Goal: Obtain resource: Obtain resource

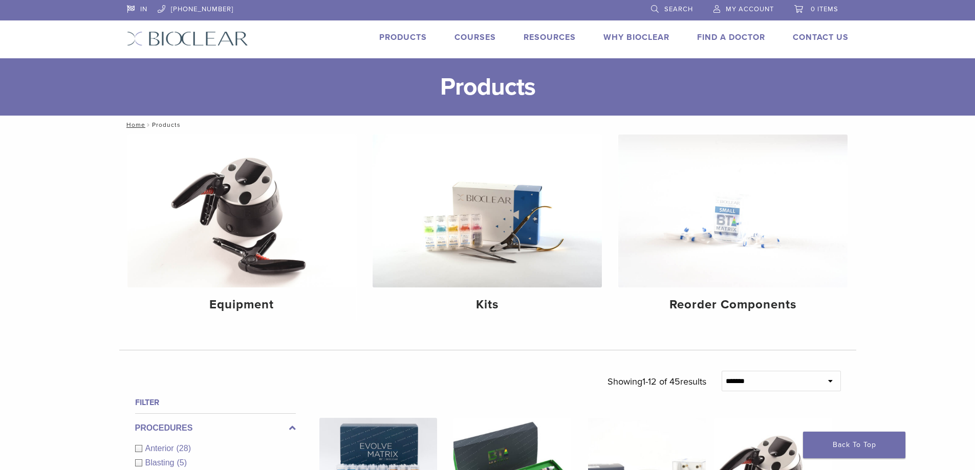
scroll to position [51, 0]
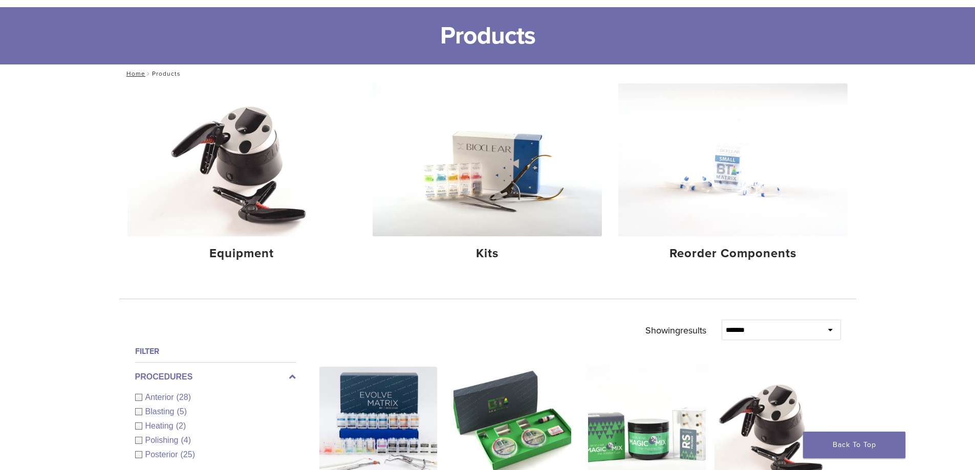
click at [595, 256] on div "Kits" at bounding box center [487, 252] width 229 height 33
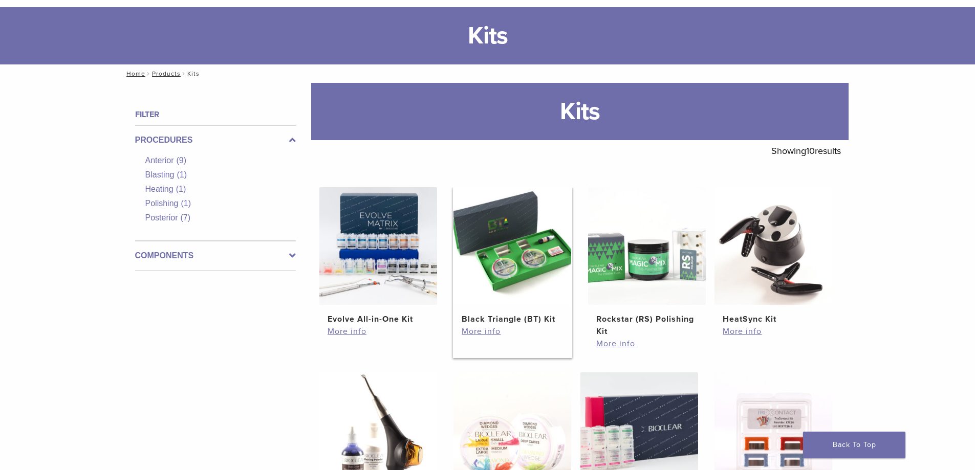
scroll to position [154, 0]
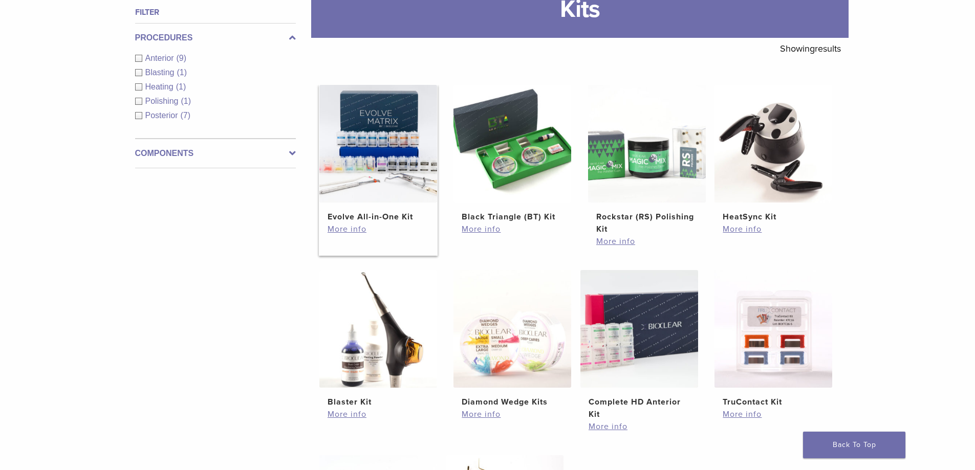
click at [331, 174] on img at bounding box center [378, 144] width 118 height 118
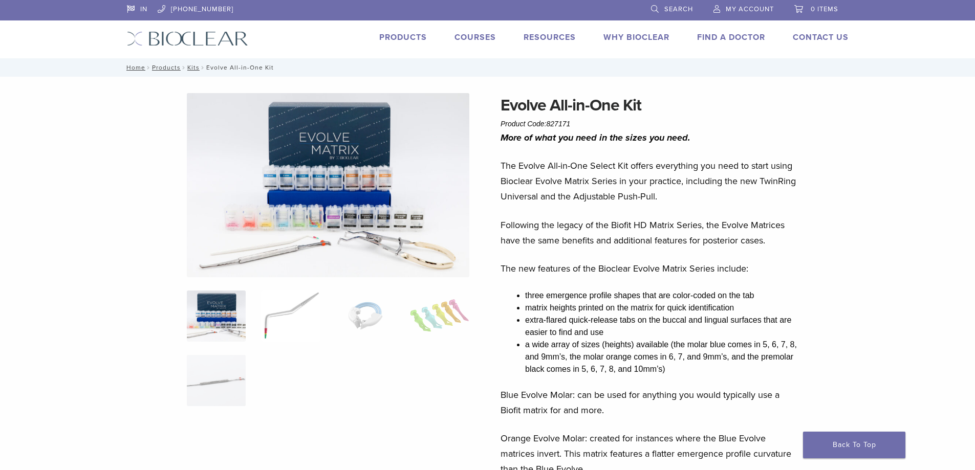
click at [301, 312] on img at bounding box center [290, 316] width 59 height 51
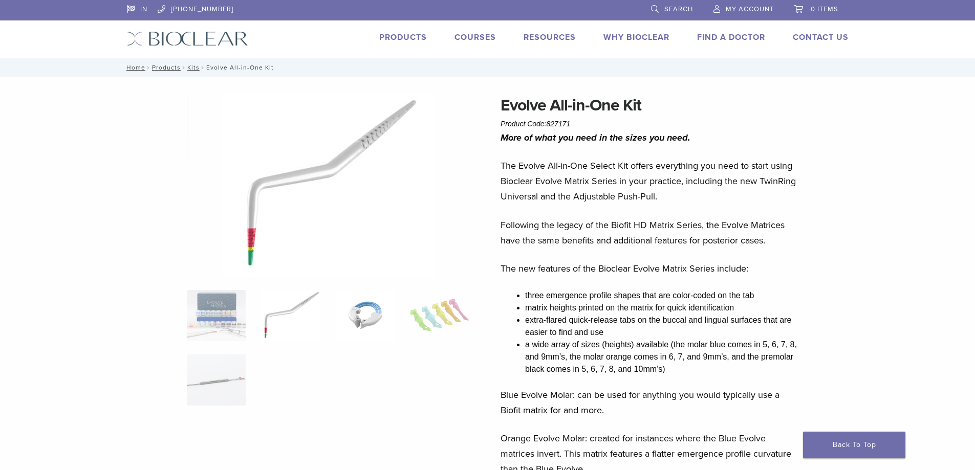
click at [355, 322] on img at bounding box center [365, 315] width 59 height 51
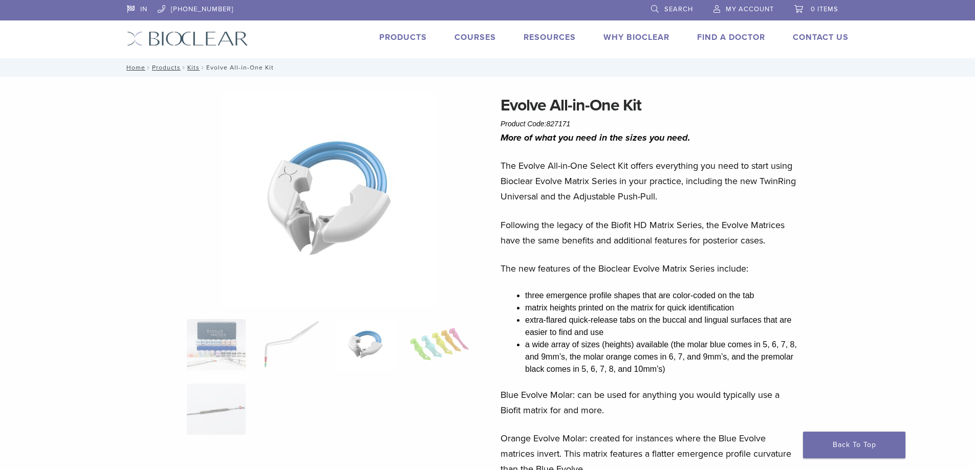
click at [397, 328] on ol at bounding box center [328, 383] width 298 height 129
click at [427, 333] on img at bounding box center [439, 344] width 59 height 51
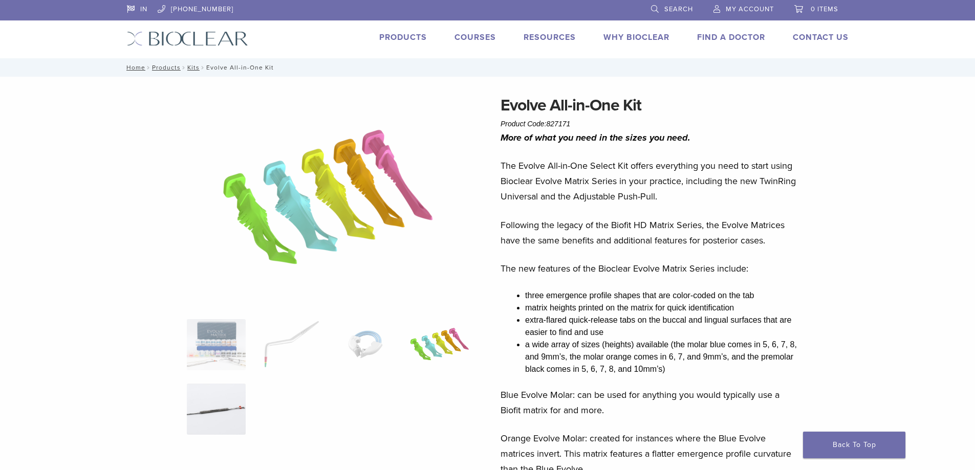
click at [230, 400] on img at bounding box center [216, 409] width 59 height 51
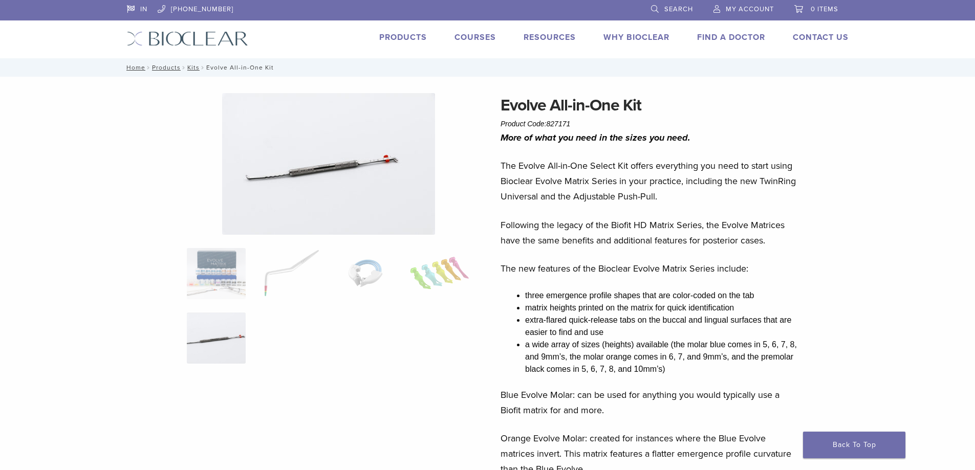
click at [412, 34] on link "Products" at bounding box center [403, 37] width 48 height 10
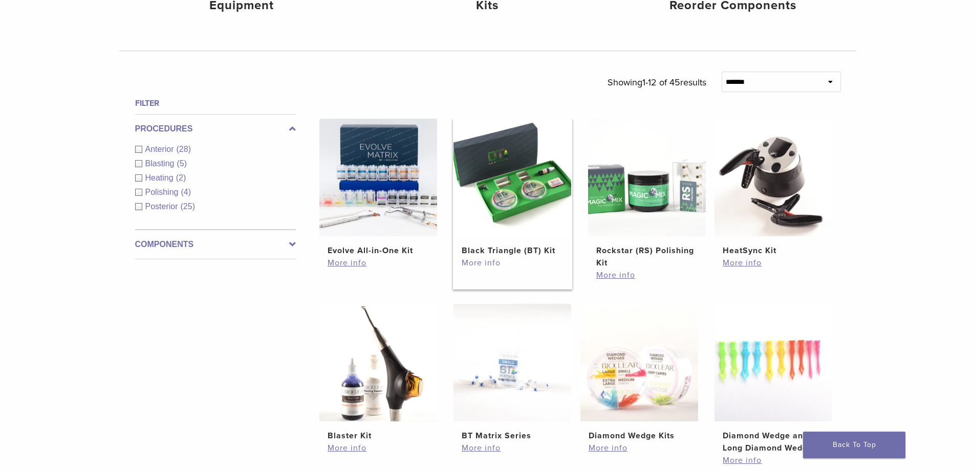
scroll to position [307, 0]
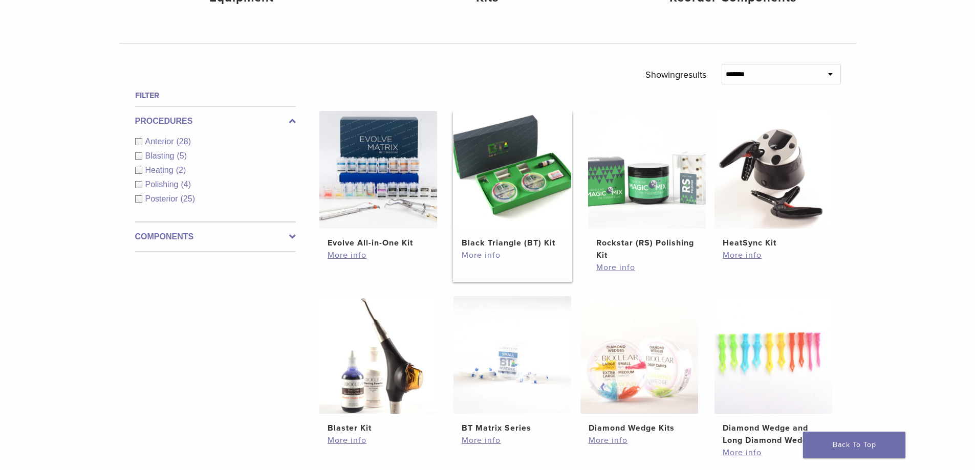
click at [494, 257] on link "More info" at bounding box center [512, 255] width 101 height 12
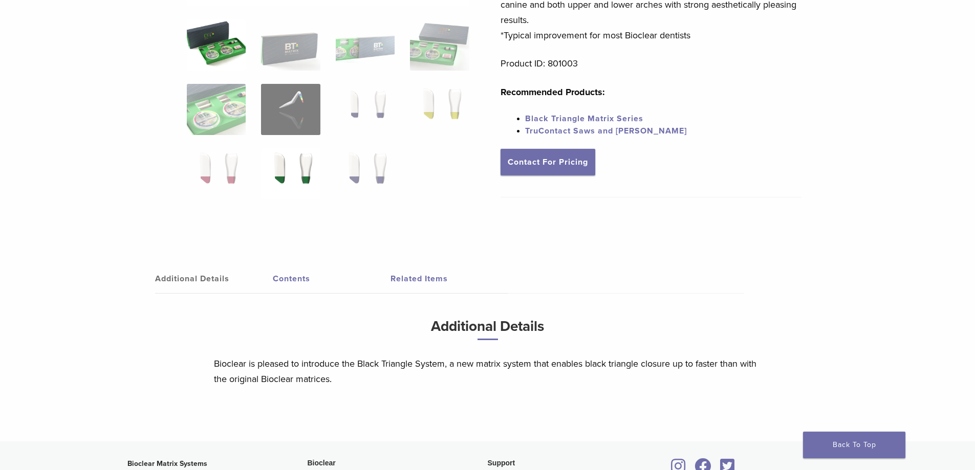
scroll to position [298, 0]
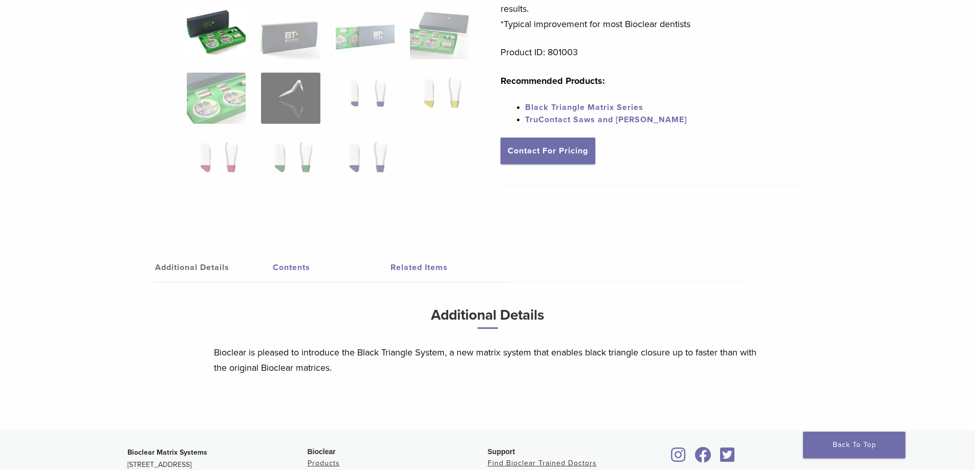
click at [291, 268] on link "Contents" at bounding box center [332, 267] width 118 height 29
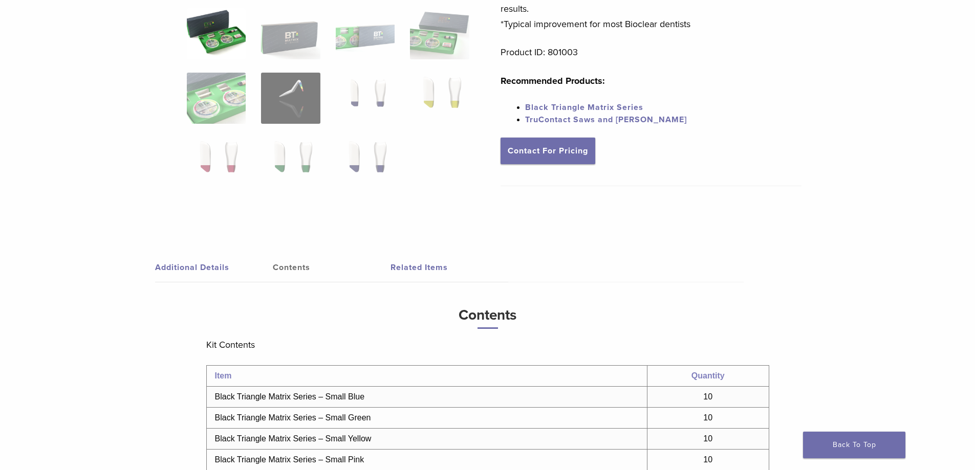
click at [374, 259] on link "Contents" at bounding box center [332, 267] width 118 height 29
click at [389, 263] on link "Contents" at bounding box center [332, 267] width 118 height 29
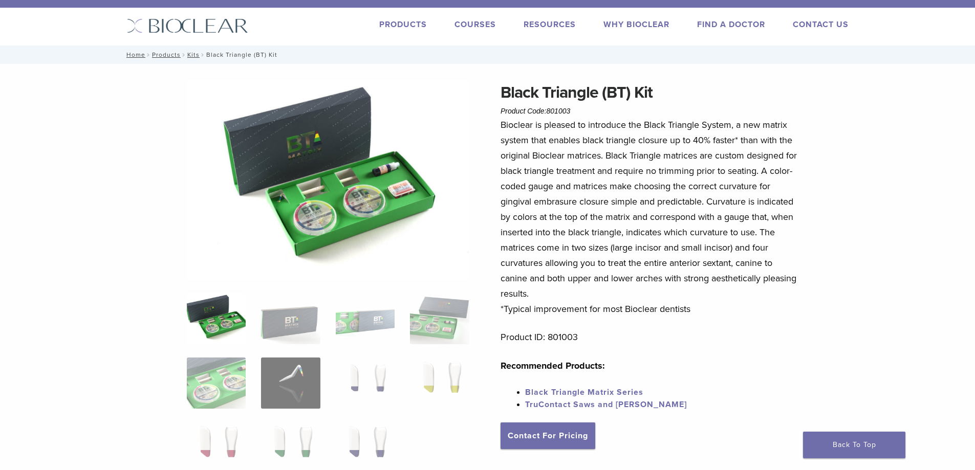
scroll to position [0, 0]
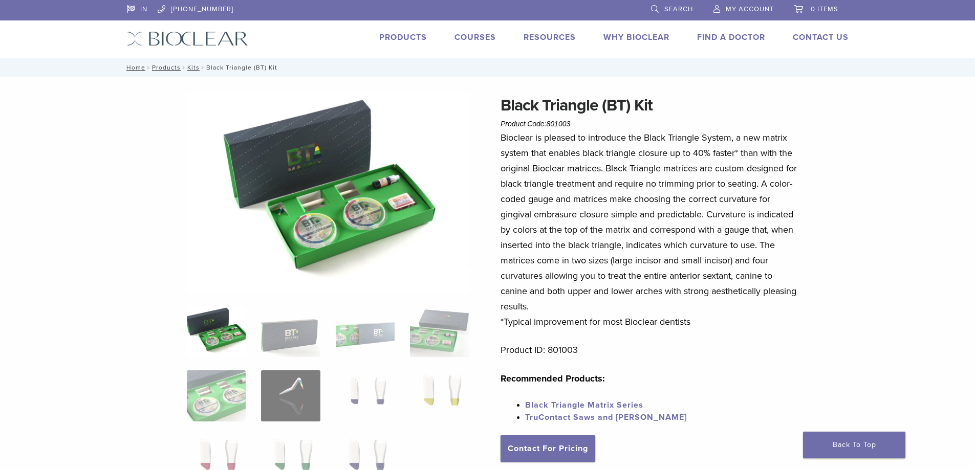
click at [480, 36] on link "Courses" at bounding box center [475, 37] width 41 height 10
click at [479, 36] on link "Courses" at bounding box center [475, 37] width 41 height 10
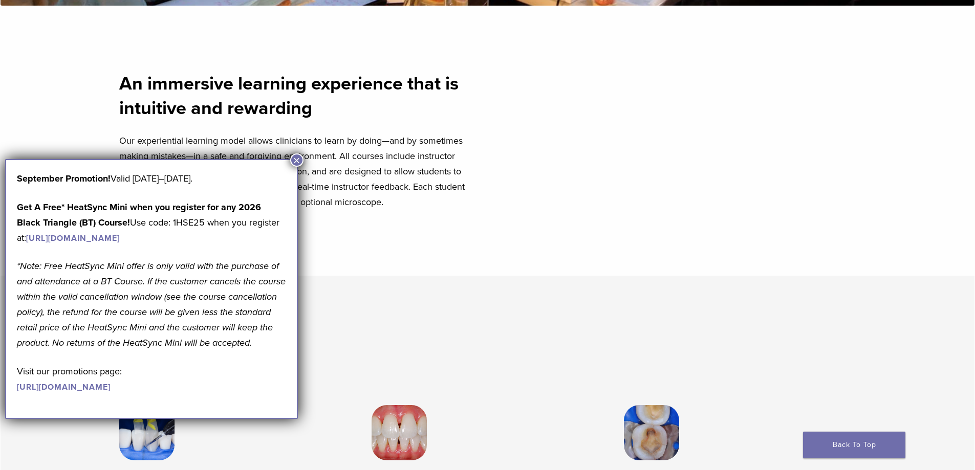
scroll to position [461, 0]
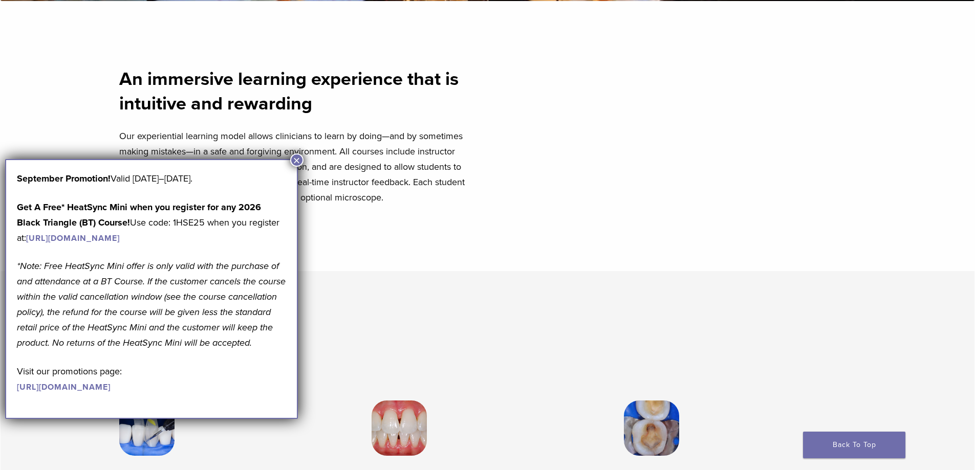
click at [295, 166] on button "×" at bounding box center [296, 160] width 13 height 13
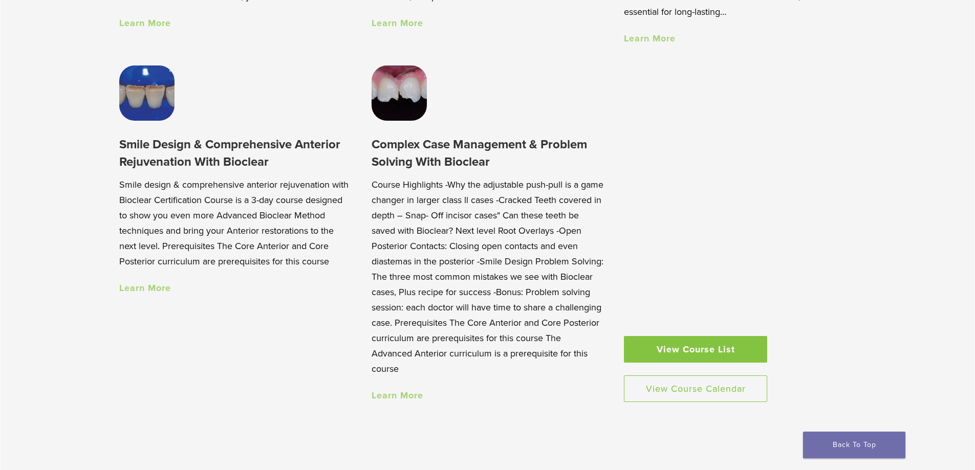
scroll to position [1024, 0]
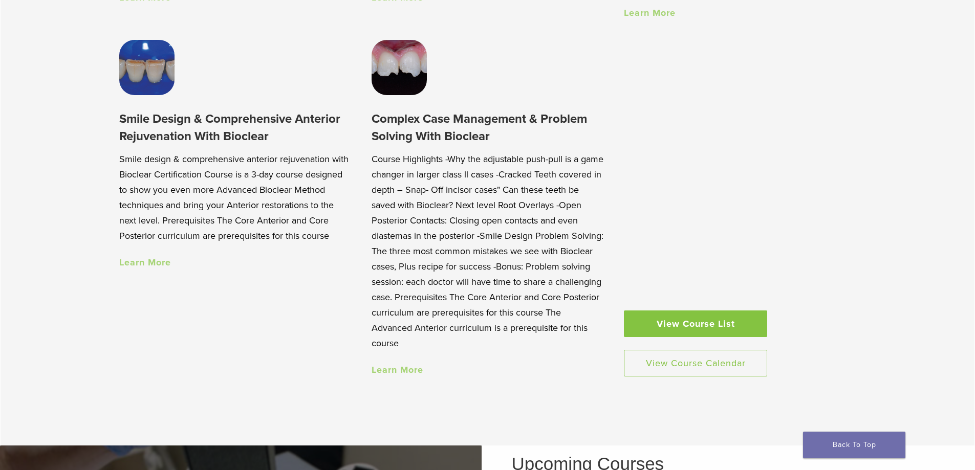
click at [694, 337] on link "View Course List" at bounding box center [695, 324] width 143 height 27
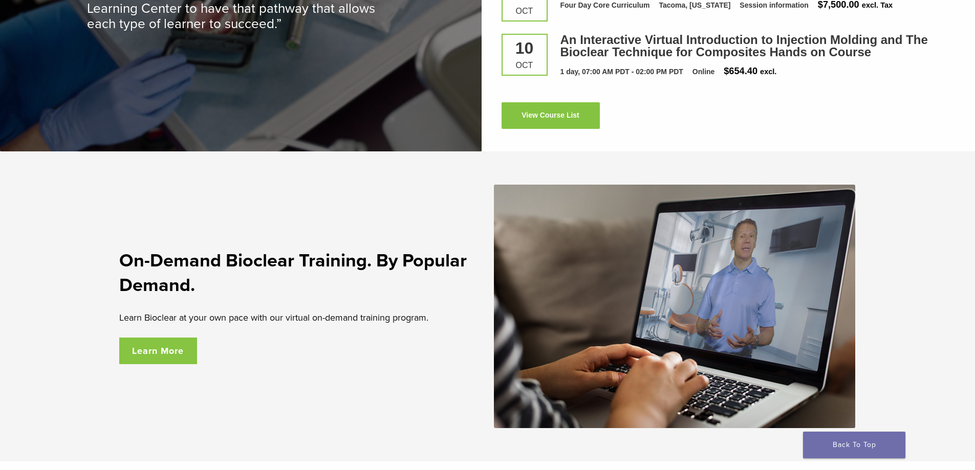
scroll to position [1638, 0]
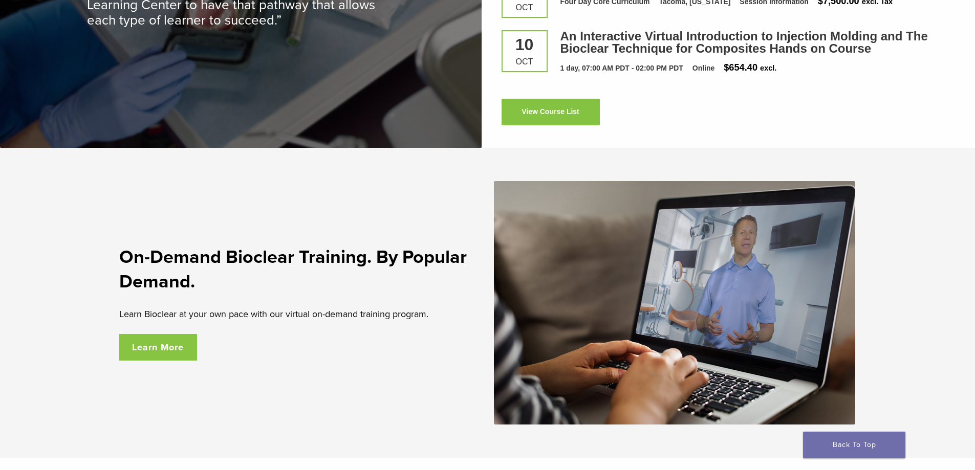
click at [179, 361] on link "Learn More" at bounding box center [158, 347] width 78 height 27
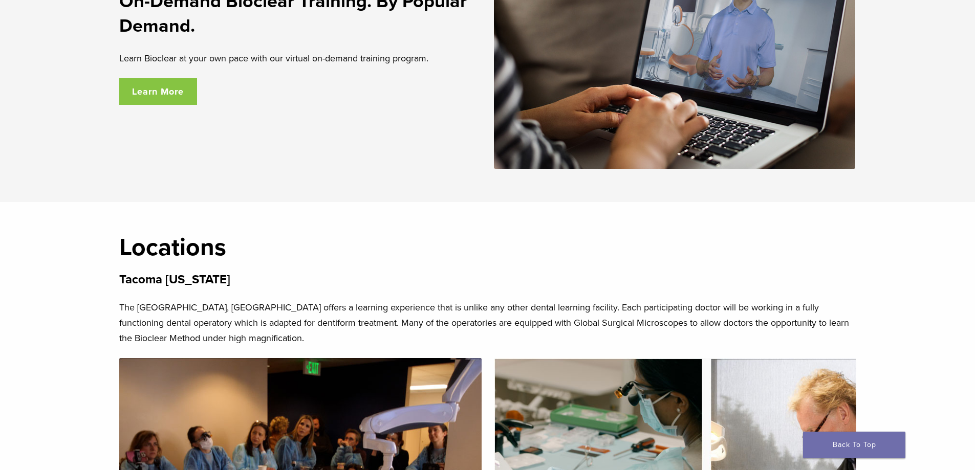
scroll to position [1843, 0]
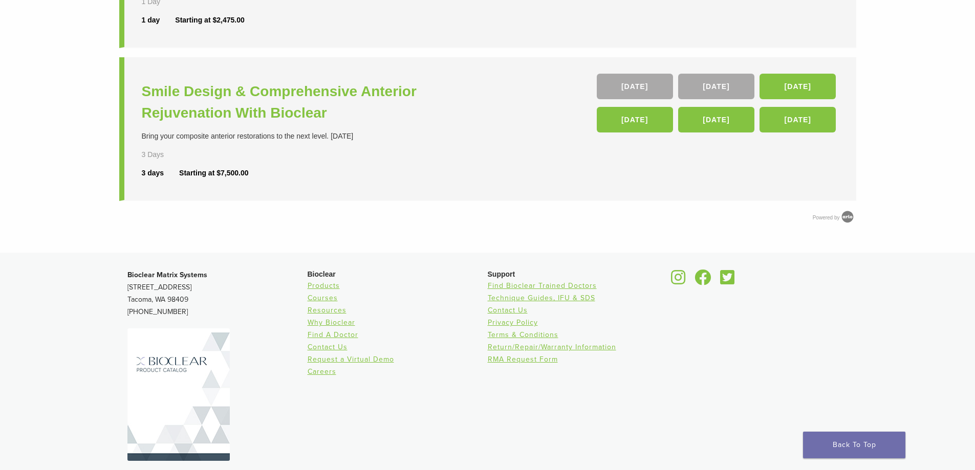
scroll to position [545, 0]
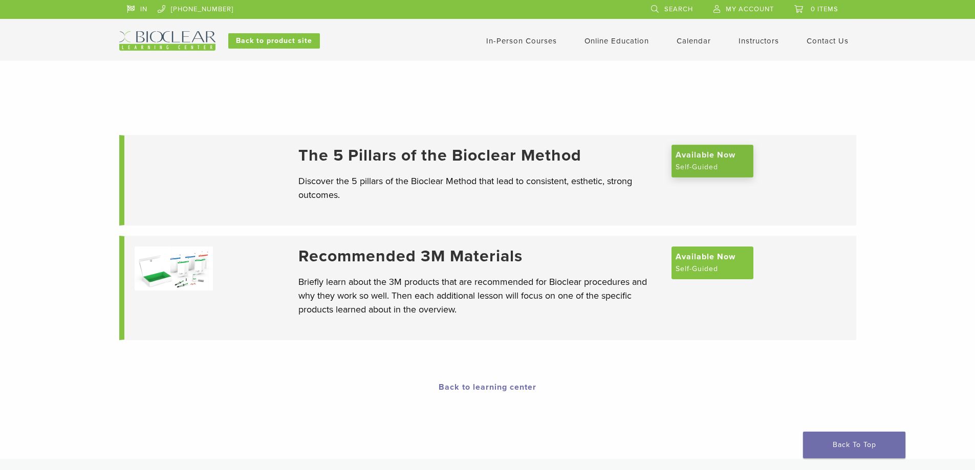
click at [716, 161] on span "Available Now" at bounding box center [706, 155] width 60 height 12
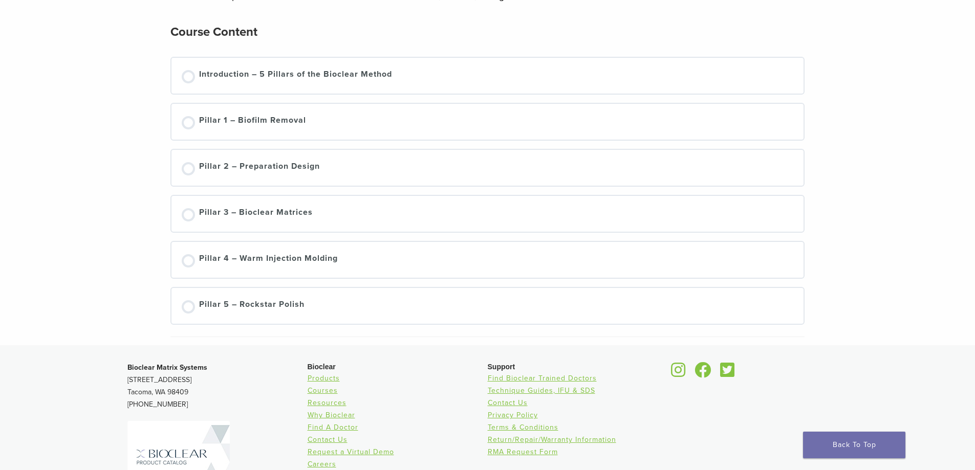
scroll to position [102, 0]
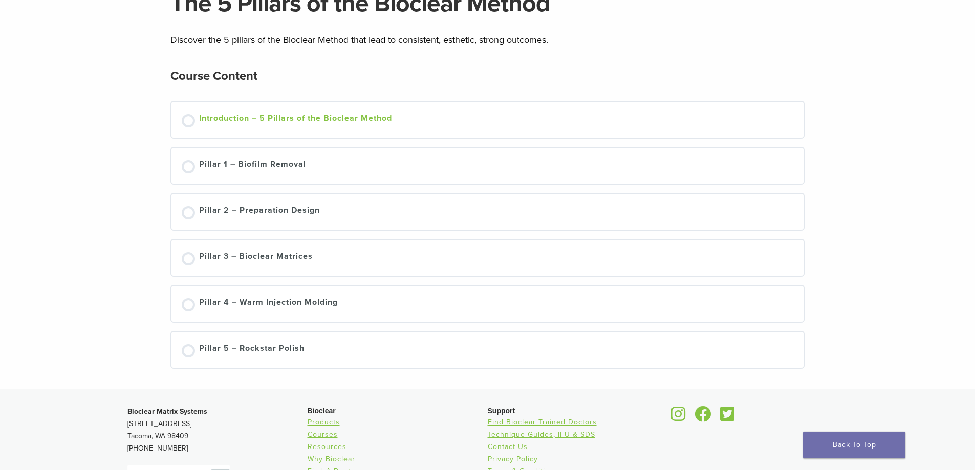
click at [182, 119] on div at bounding box center [188, 120] width 13 height 13
click at [191, 121] on div at bounding box center [188, 120] width 13 height 13
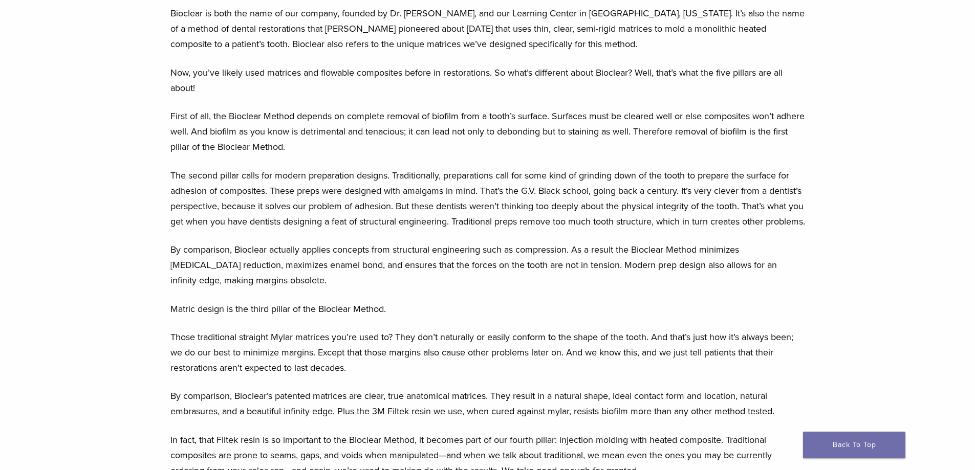
scroll to position [870, 0]
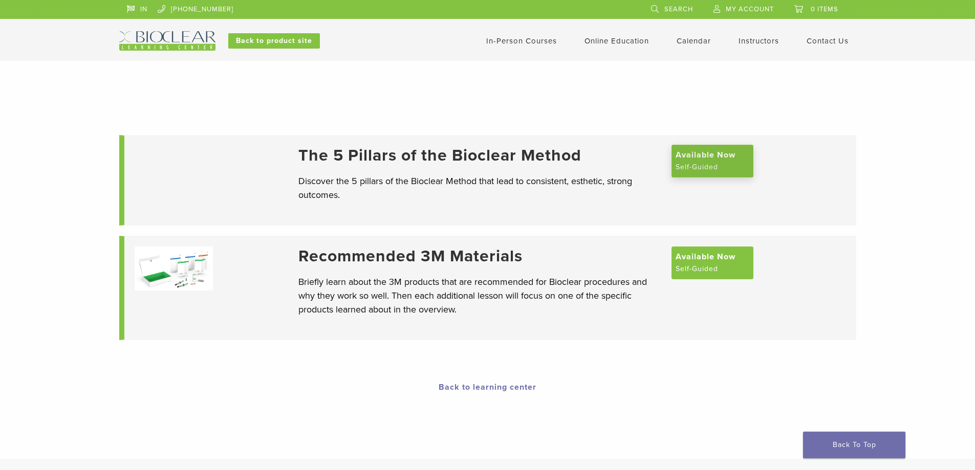
click at [709, 169] on link "Available Now Self-Guided" at bounding box center [713, 161] width 82 height 33
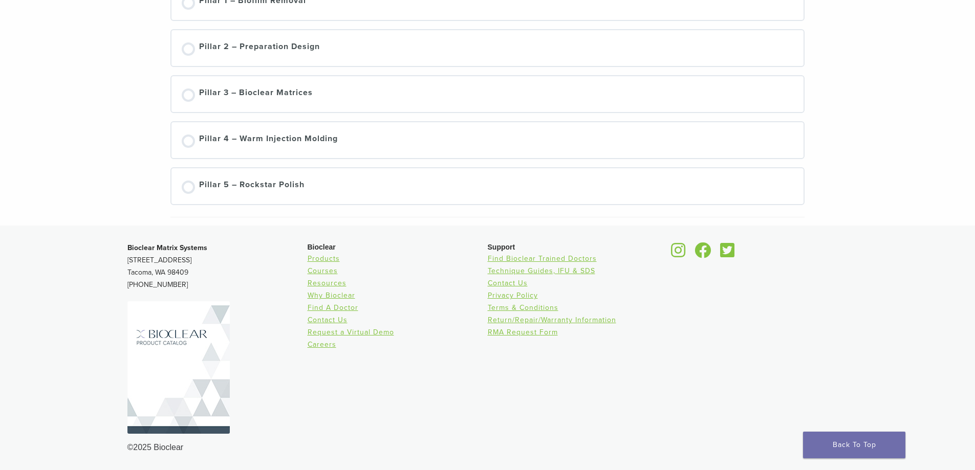
scroll to position [266, 0]
click at [190, 101] on div at bounding box center [188, 95] width 13 height 13
click at [194, 97] on div at bounding box center [188, 95] width 13 height 13
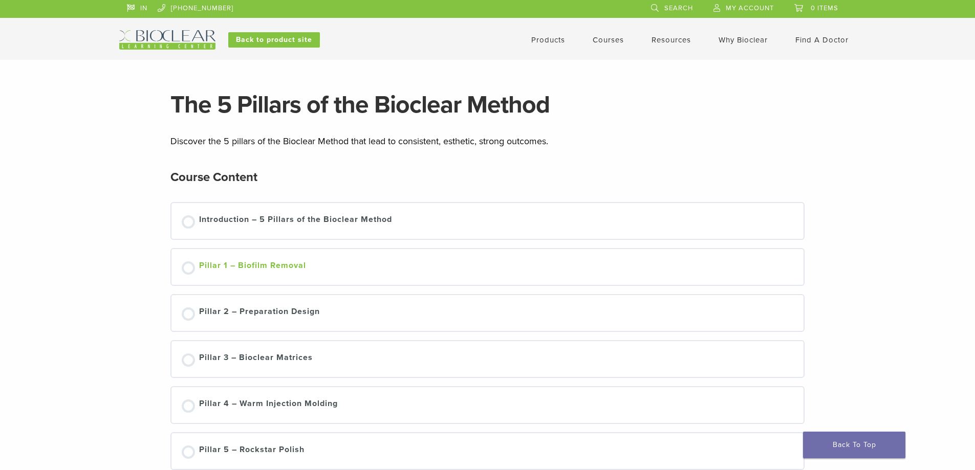
scroll to position [0, 0]
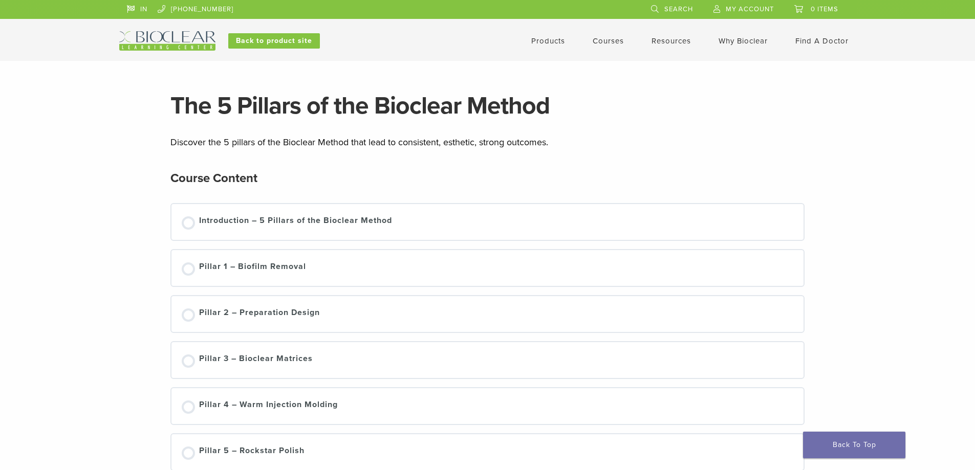
click at [611, 39] on link "Courses" at bounding box center [608, 40] width 31 height 9
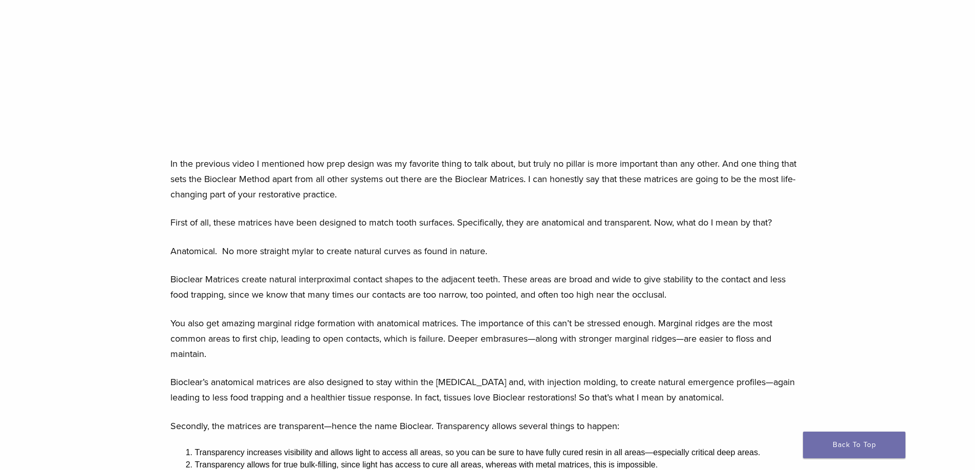
scroll to position [358, 0]
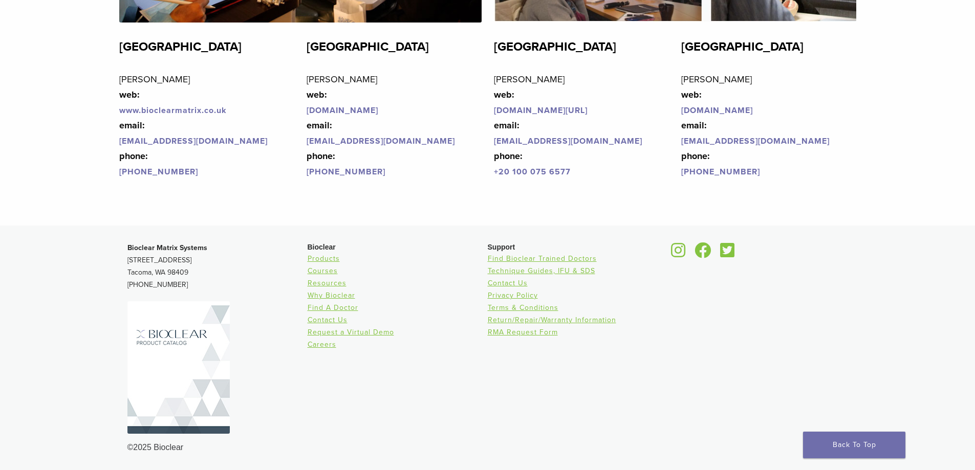
scroll to position [2497, 0]
click at [504, 255] on link "Find Bioclear Trained Doctors" at bounding box center [542, 258] width 109 height 9
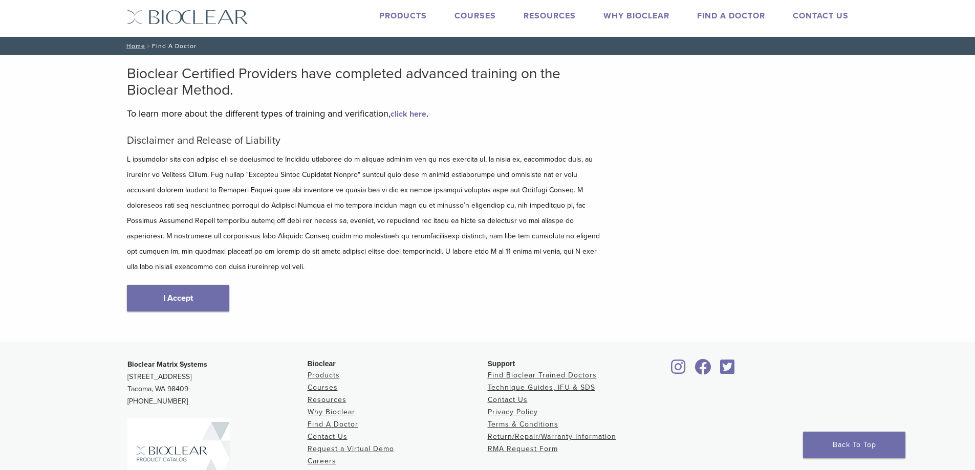
scroll to position [20, 0]
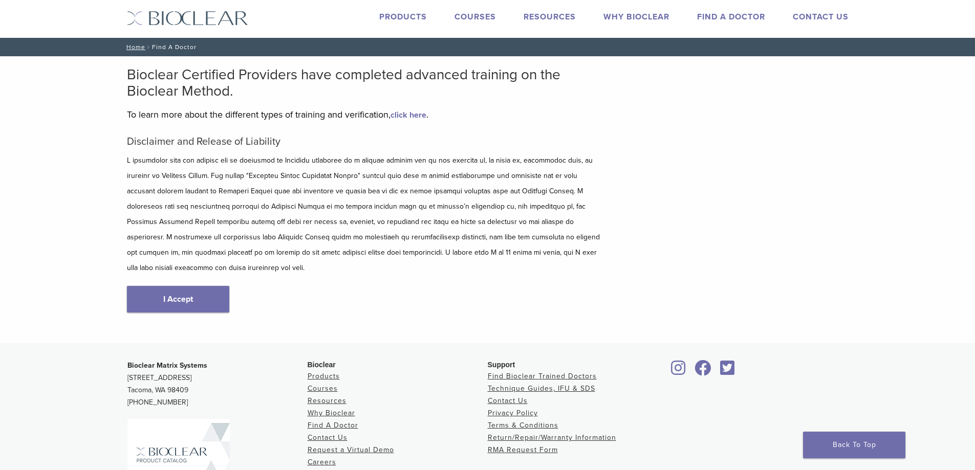
click at [411, 117] on link "click here" at bounding box center [409, 115] width 36 height 10
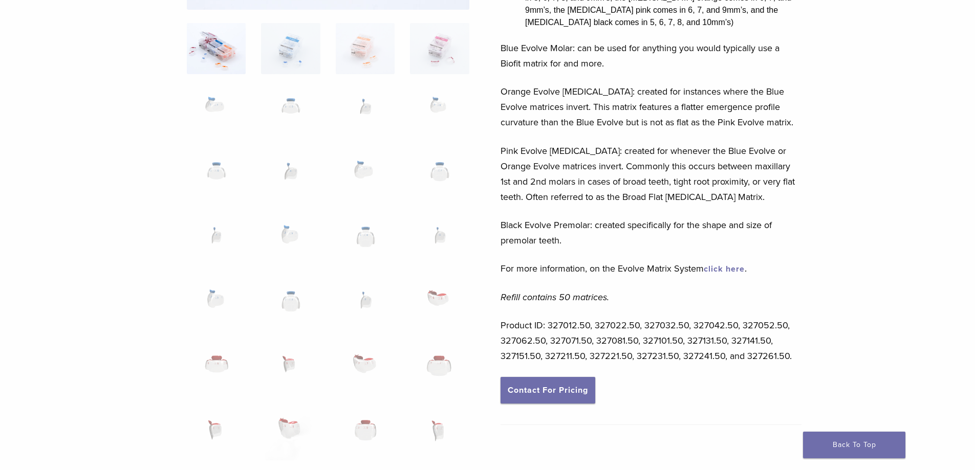
scroll to position [205, 0]
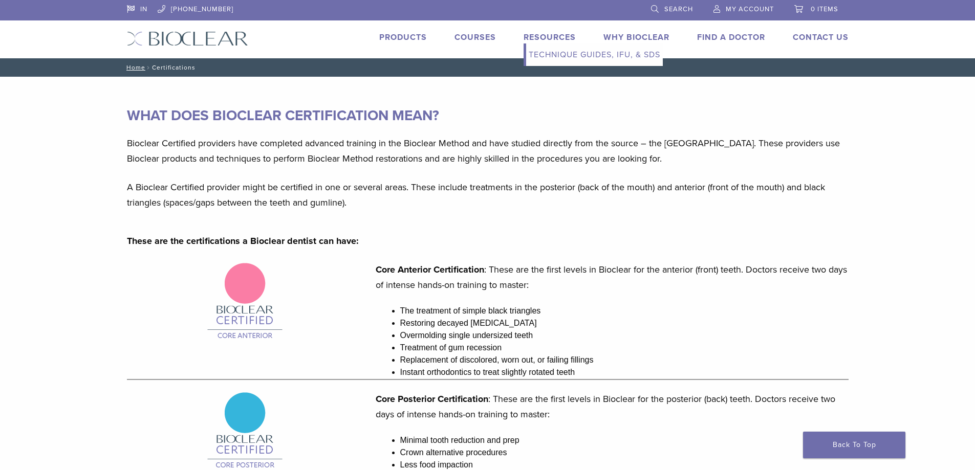
click at [566, 59] on link "Technique Guides, IFU, & SDS" at bounding box center [594, 55] width 137 height 23
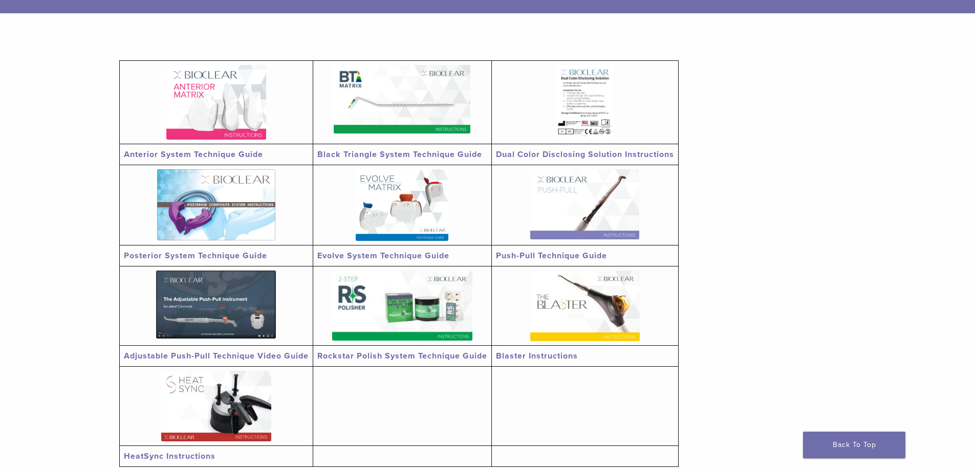
scroll to position [154, 0]
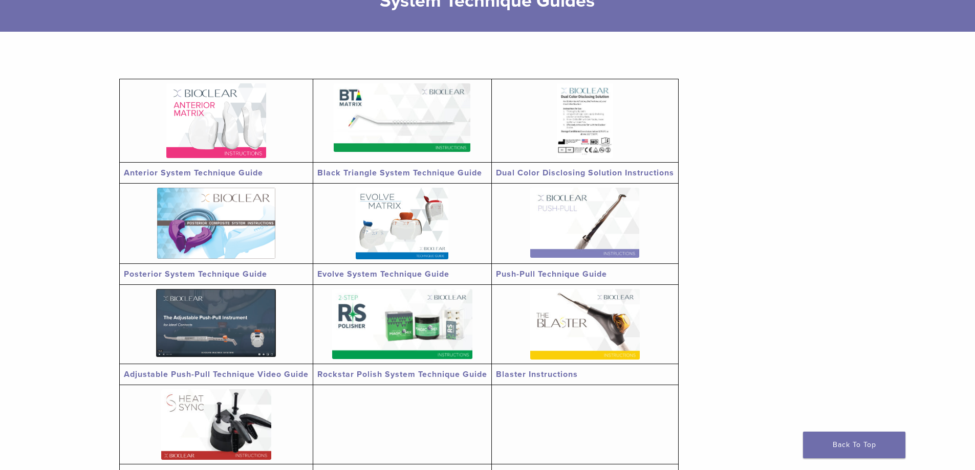
click at [197, 82] on td at bounding box center [215, 120] width 193 height 83
click at [218, 110] on img at bounding box center [216, 120] width 100 height 75
click at [236, 273] on link "Posterior System Technique Guide" at bounding box center [195, 274] width 143 height 10
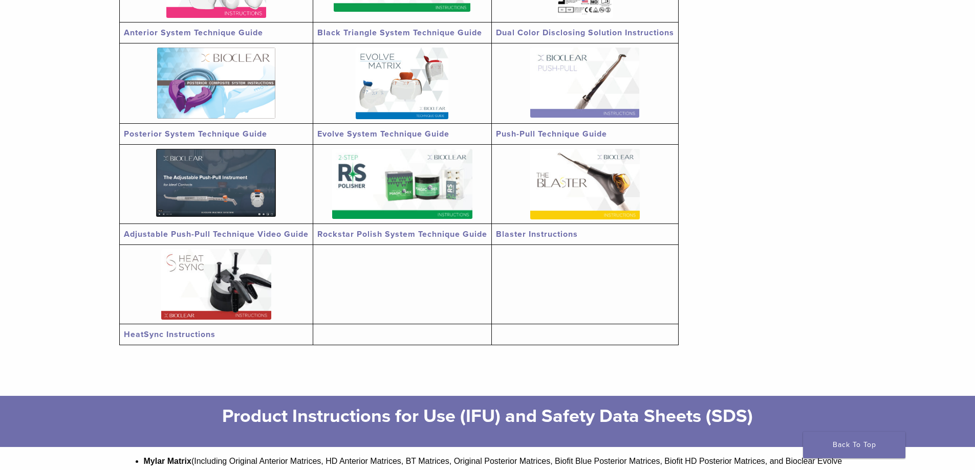
scroll to position [307, 0]
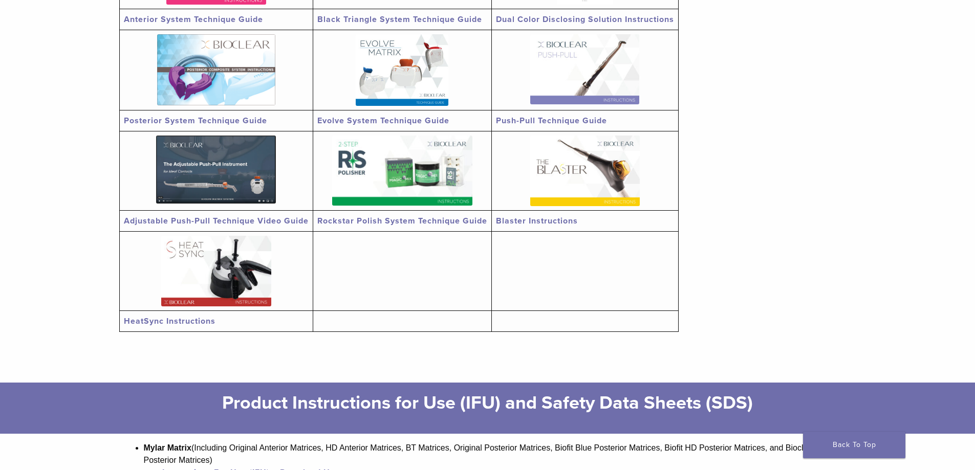
click at [373, 60] on img at bounding box center [402, 70] width 93 height 72
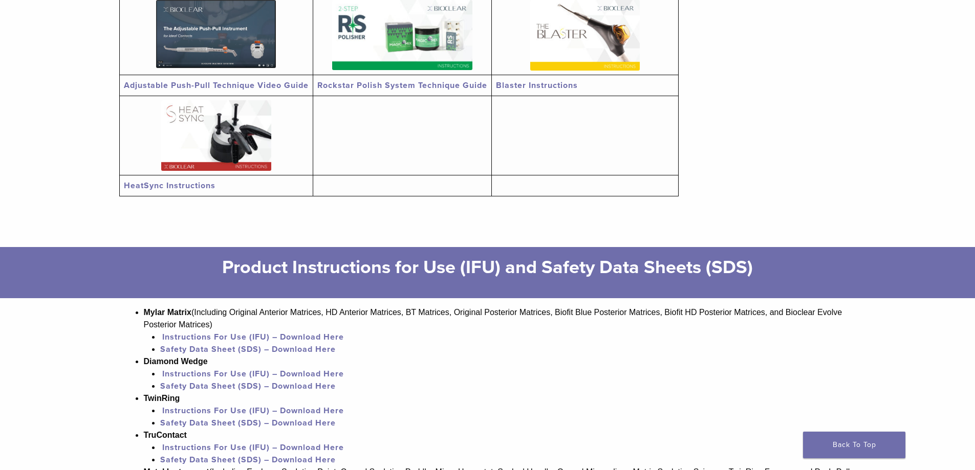
scroll to position [461, 0]
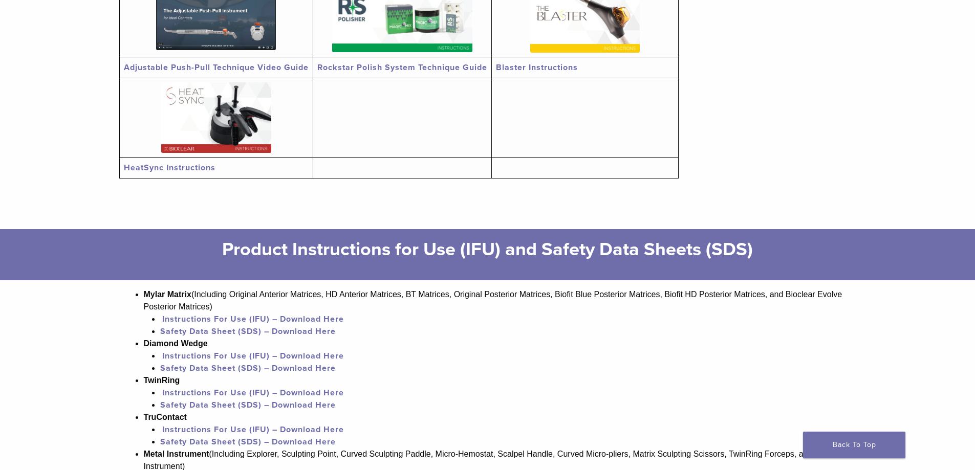
click at [242, 316] on link "Instructions For Use (IFU) – Download Here" at bounding box center [253, 319] width 182 height 10
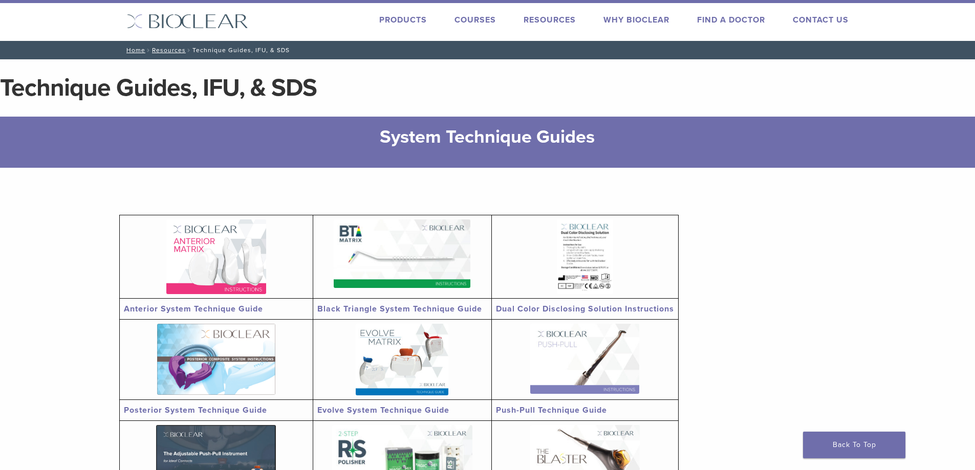
scroll to position [0, 0]
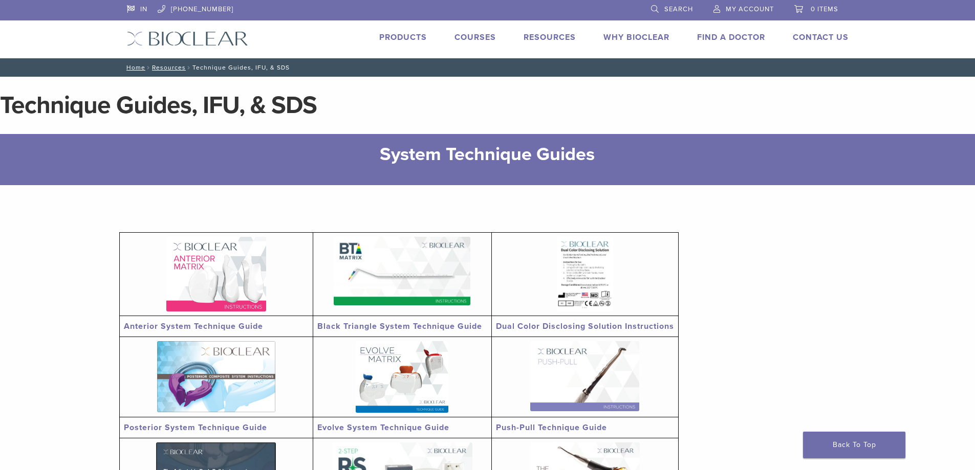
click at [572, 323] on link "Dual Color Disclosing Solution Instructions" at bounding box center [585, 326] width 178 height 10
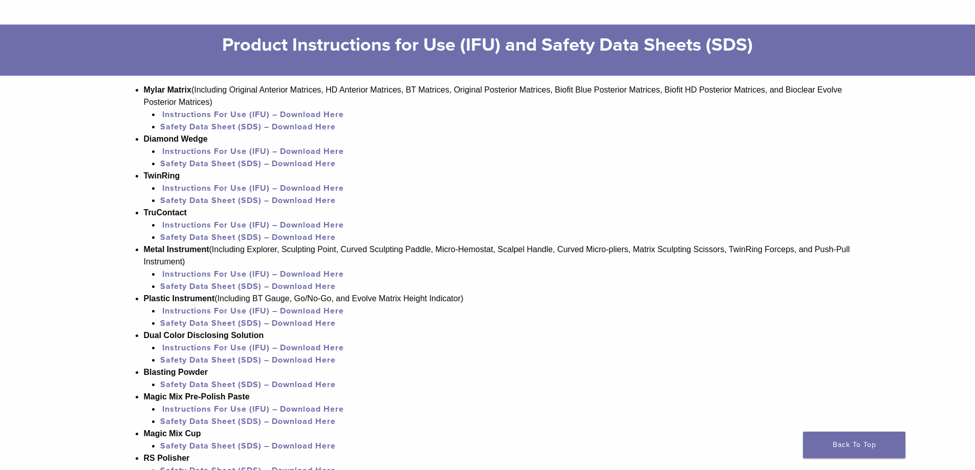
scroll to position [717, 0]
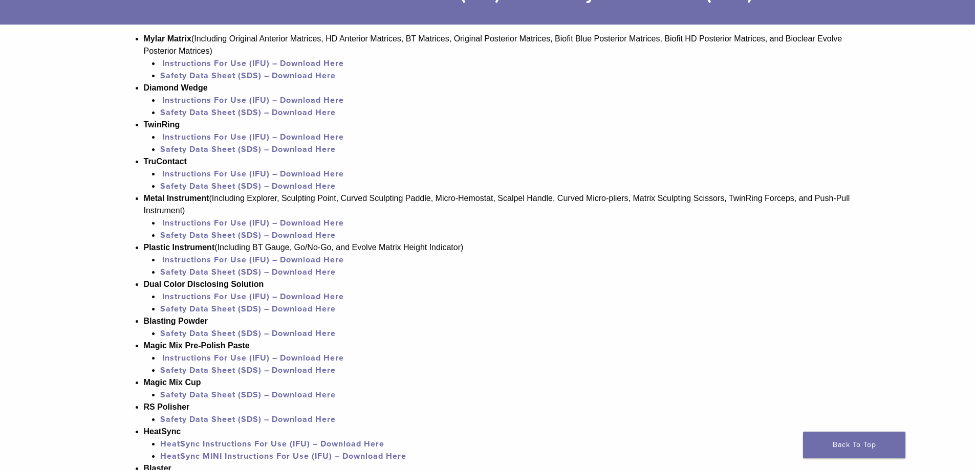
click at [181, 171] on link "Instructions For Use (IFU) – Download Here" at bounding box center [253, 174] width 182 height 10
